Goal: Task Accomplishment & Management: Complete application form

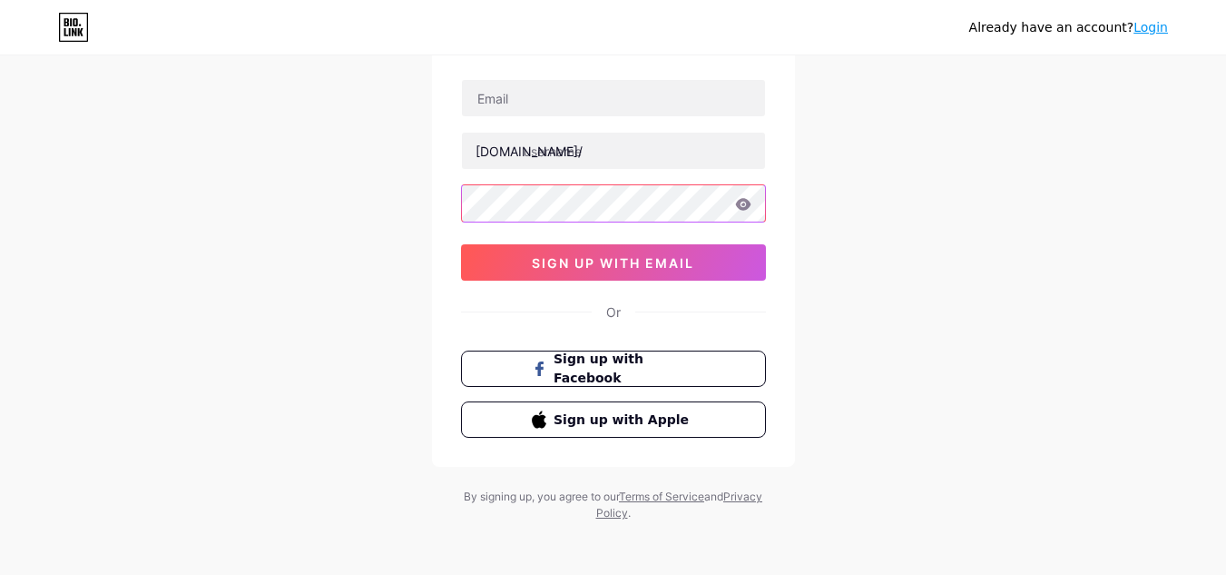
scroll to position [120, 0]
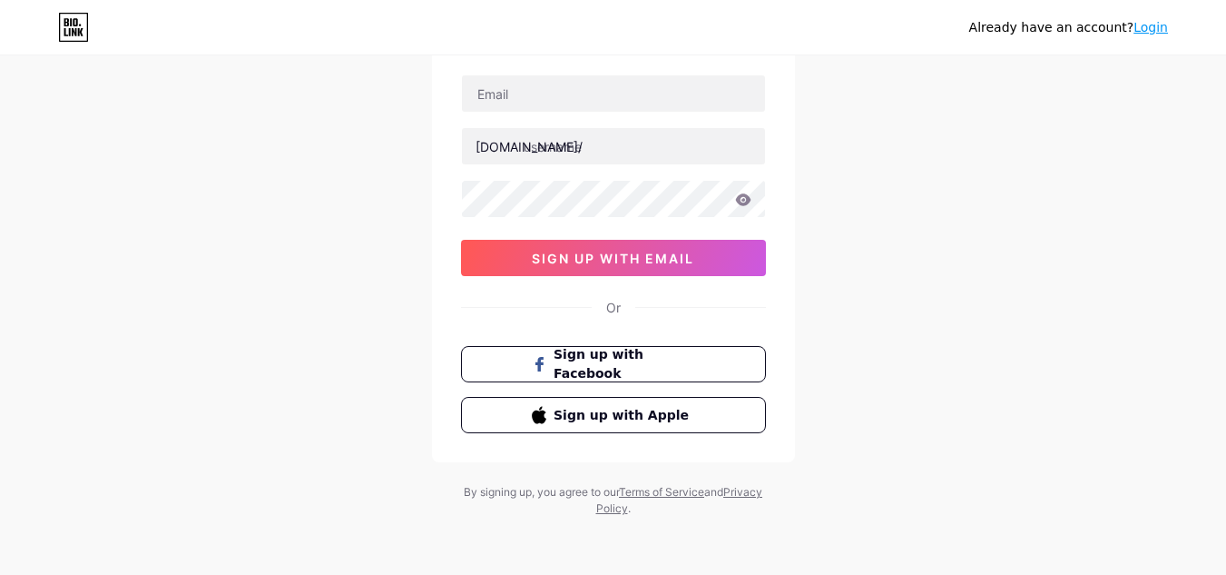
click at [882, 302] on div "Already have an account? Login Create your account [DOMAIN_NAME]/ 0cAFcWeA5cUqi…" at bounding box center [613, 227] width 1226 height 695
click at [1148, 26] on link "Login" at bounding box center [1151, 27] width 34 height 15
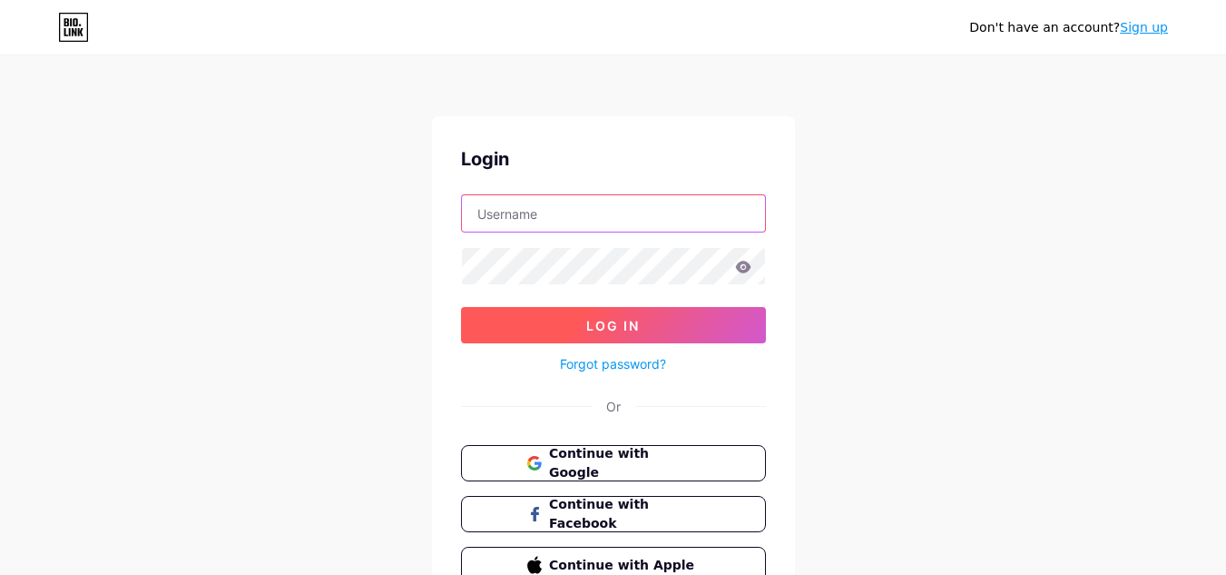
type input "[EMAIL_ADDRESS][DOMAIN_NAME]"
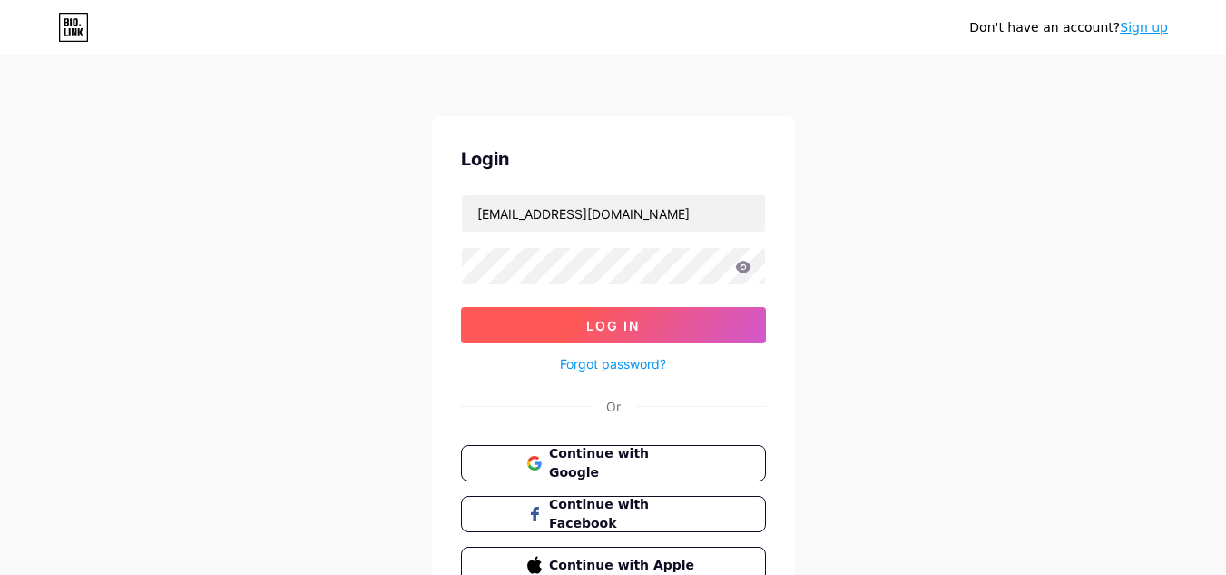
click at [619, 318] on span "Log In" at bounding box center [613, 325] width 54 height 15
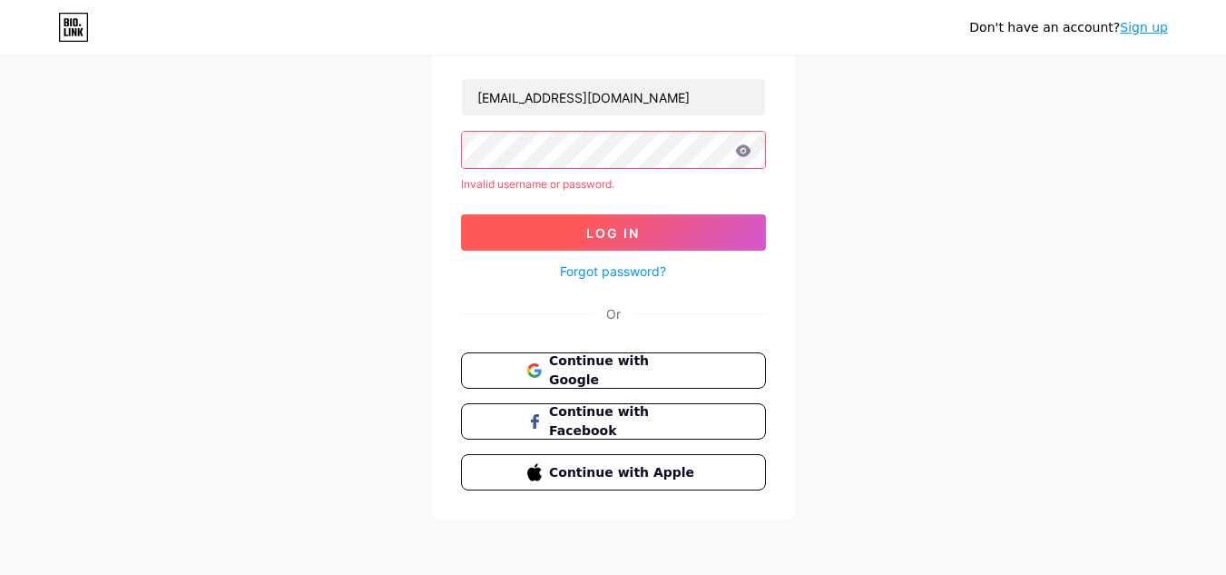
scroll to position [118, 0]
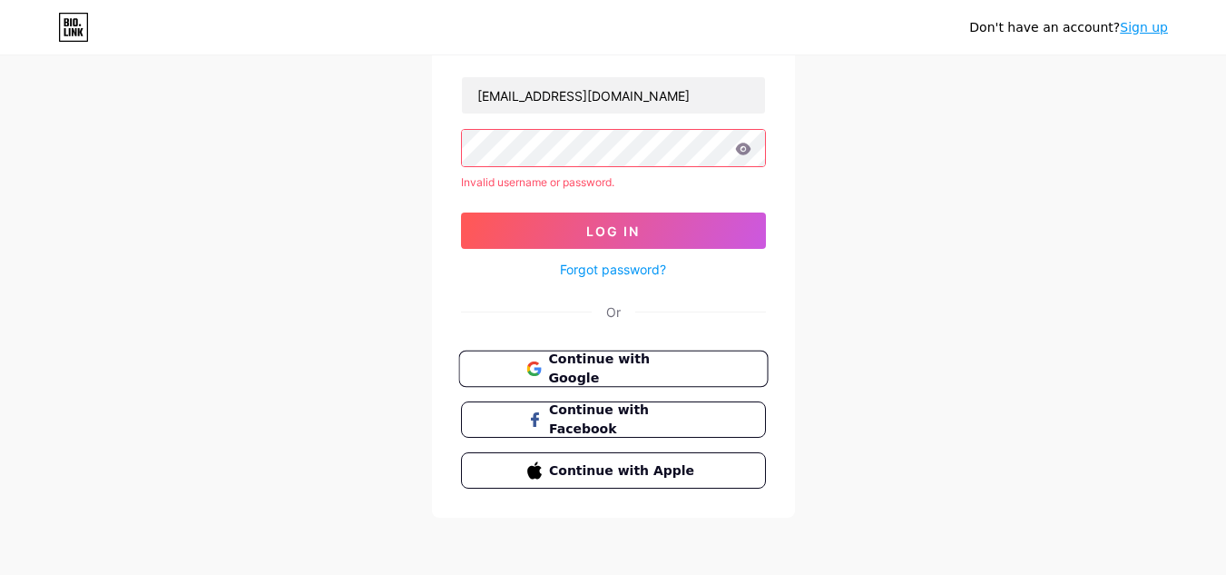
click at [612, 361] on span "Continue with Google" at bounding box center [624, 369] width 152 height 39
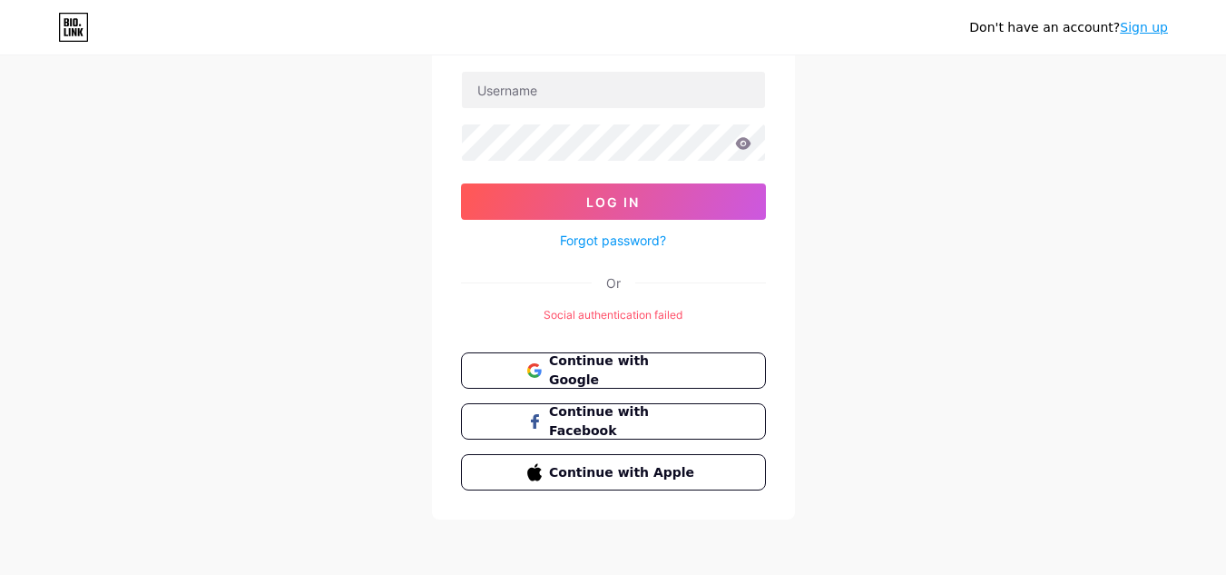
scroll to position [125, 0]
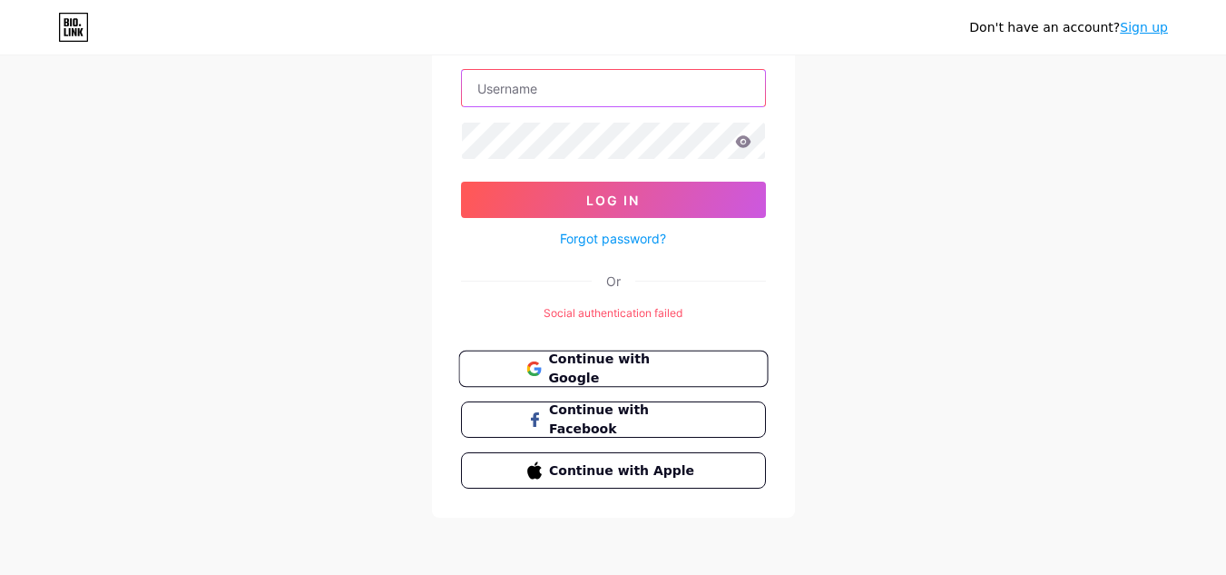
type input "[EMAIL_ADDRESS][DOMAIN_NAME]"
click at [676, 373] on span "Continue with Google" at bounding box center [624, 369] width 152 height 39
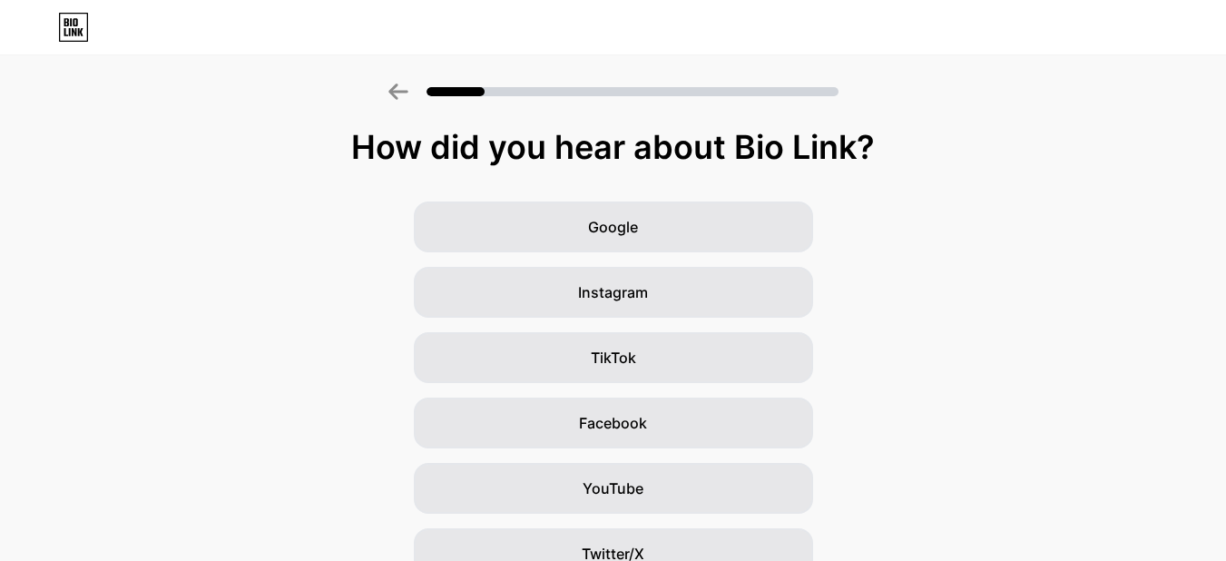
click at [726, 233] on div "Google" at bounding box center [613, 227] width 399 height 51
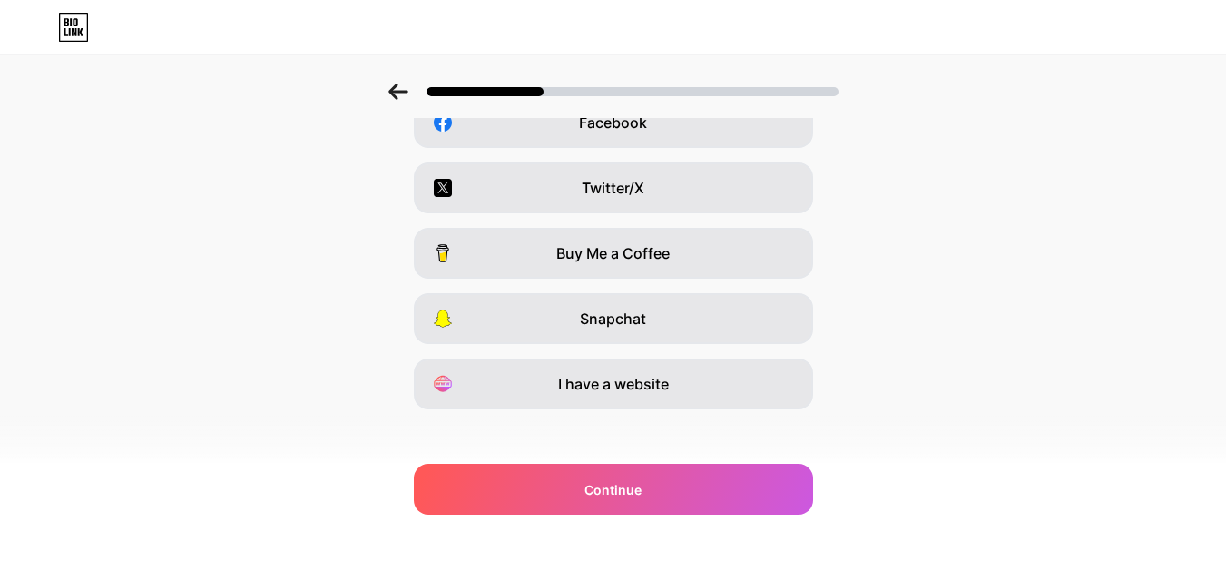
scroll to position [312, 0]
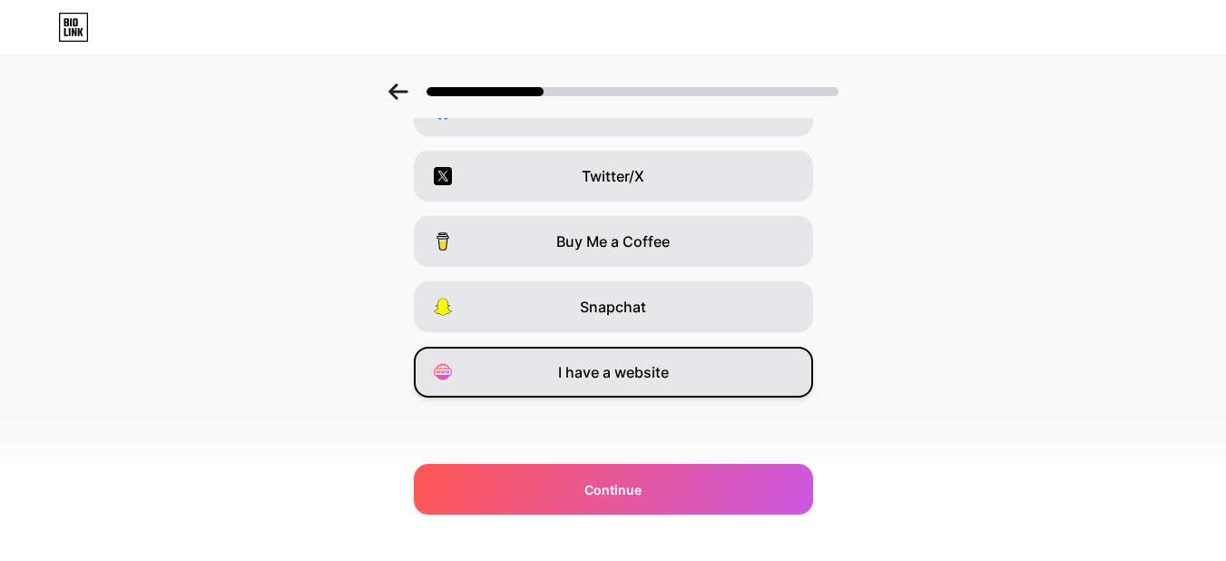
click at [676, 370] on div "I have a website" at bounding box center [613, 372] width 399 height 51
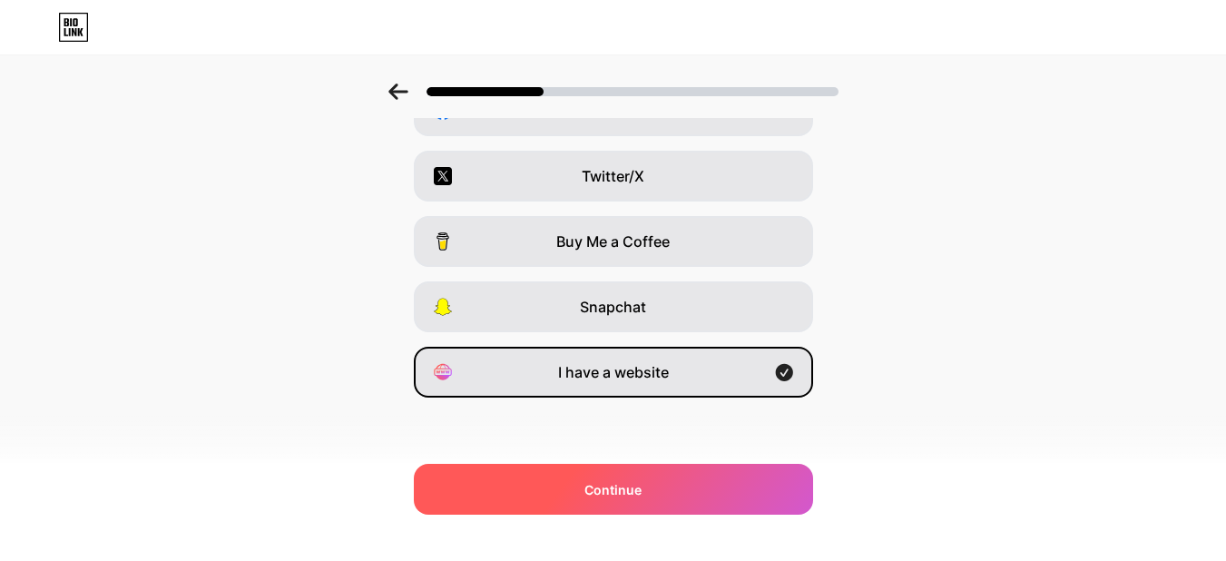
click at [665, 484] on div "Continue" at bounding box center [613, 489] width 399 height 51
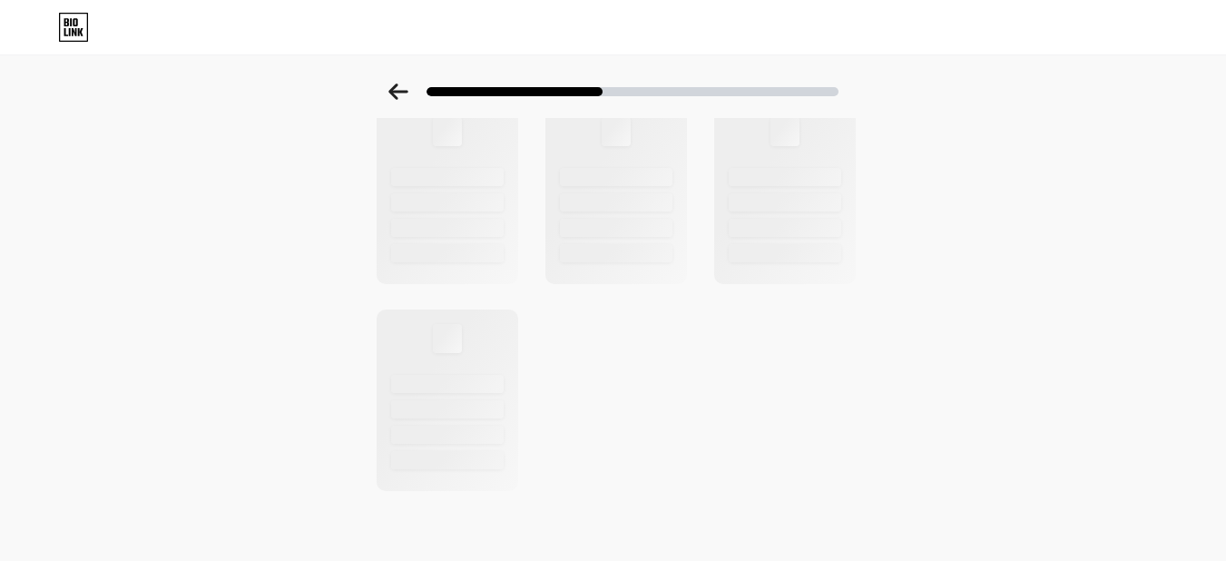
scroll to position [726, 0]
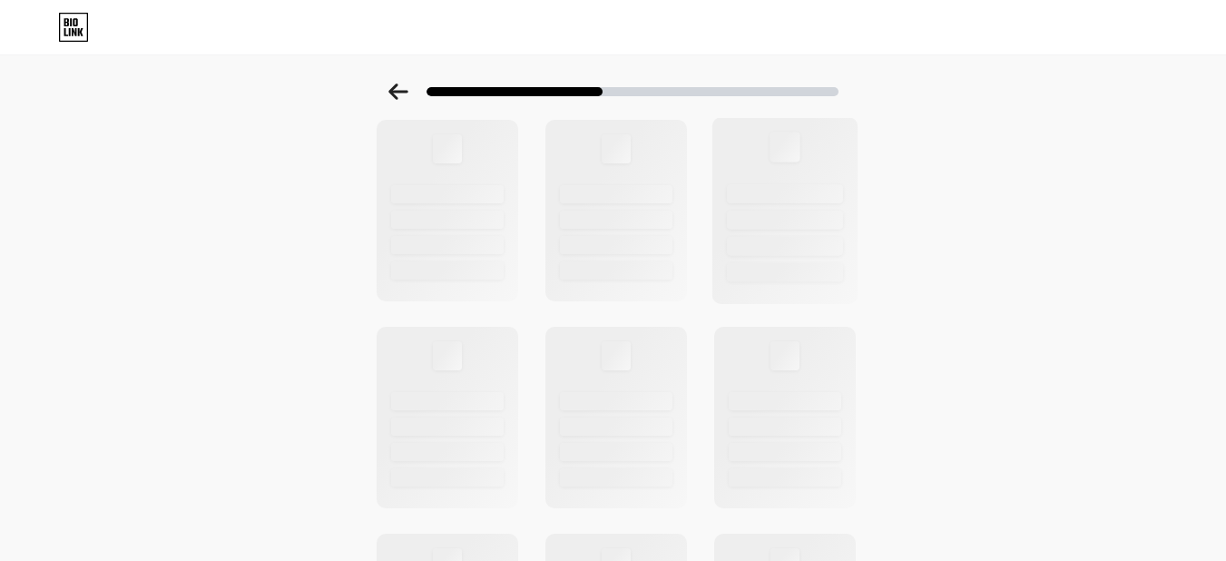
scroll to position [0, 0]
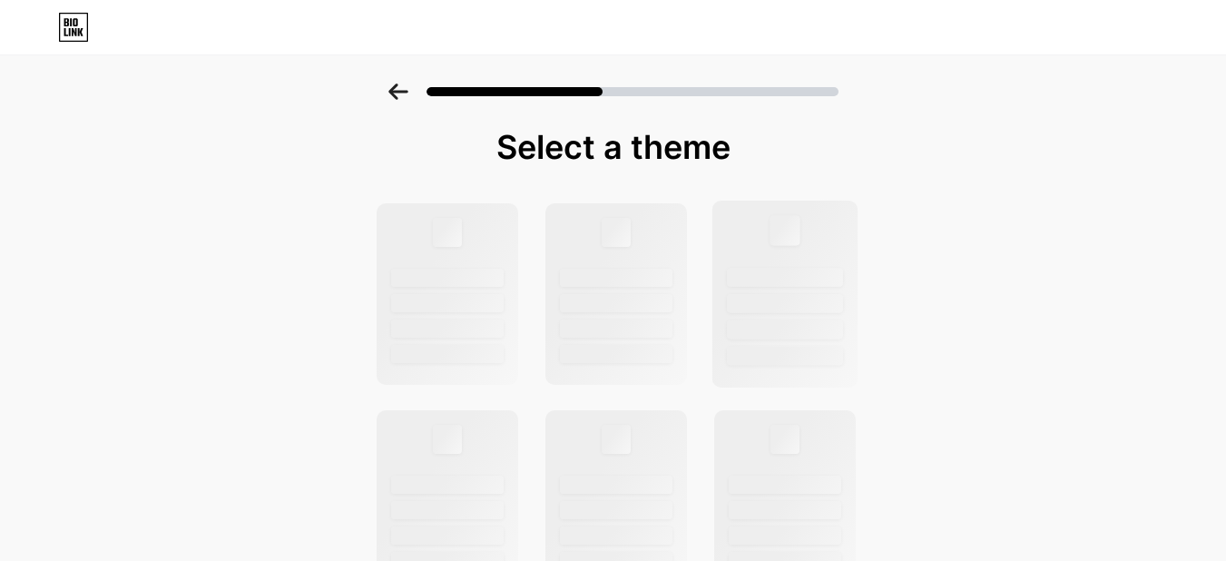
click at [763, 268] on div at bounding box center [785, 277] width 116 height 19
